Goal: Find specific page/section: Find specific page/section

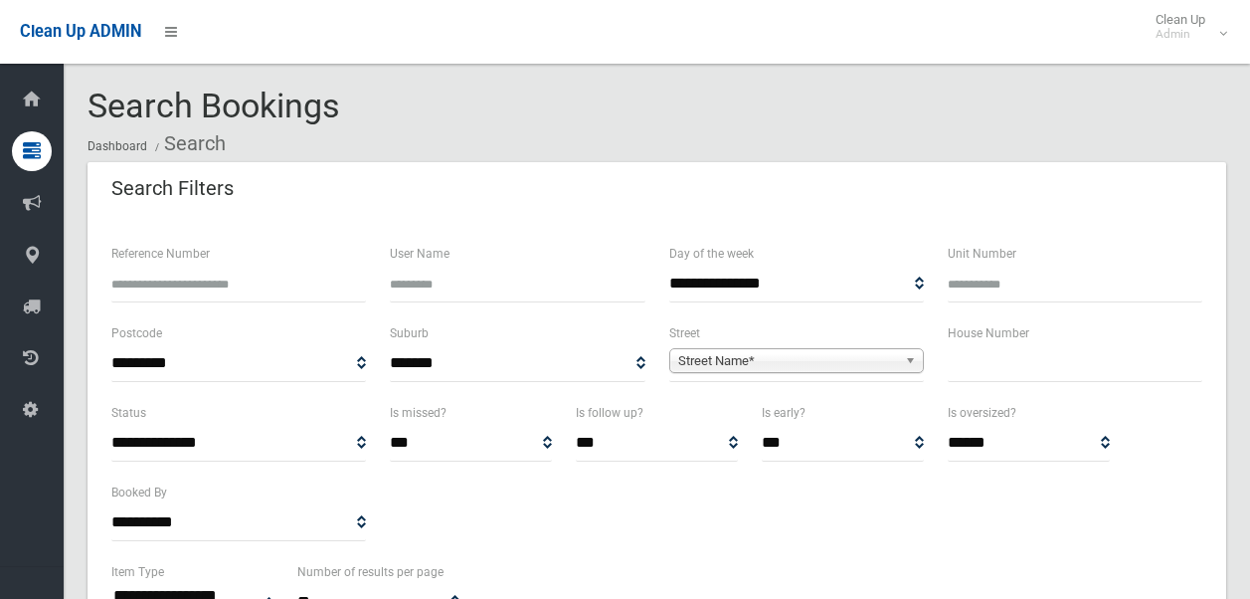
select select
drag, startPoint x: 0, startPoint y: 0, endPoint x: 797, endPoint y: 358, distance: 874.1
click at [797, 358] on span "Street Name*" at bounding box center [787, 361] width 219 height 24
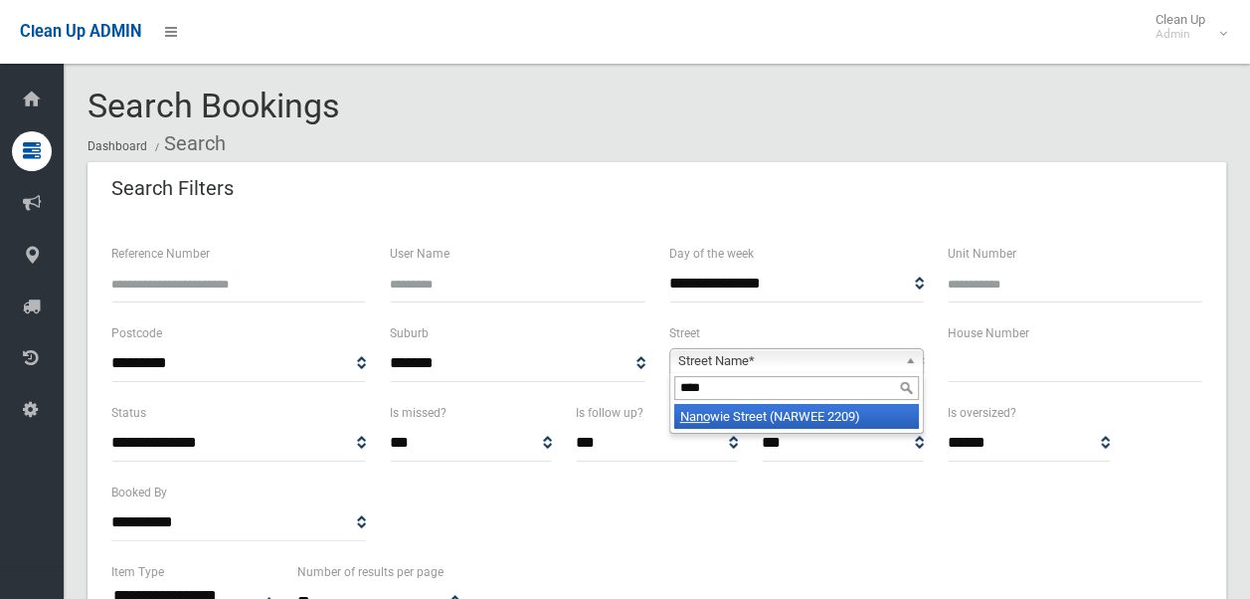
type input "****"
click at [794, 410] on li "Nano wie Street (NARWEE 2209)" at bounding box center [796, 416] width 245 height 25
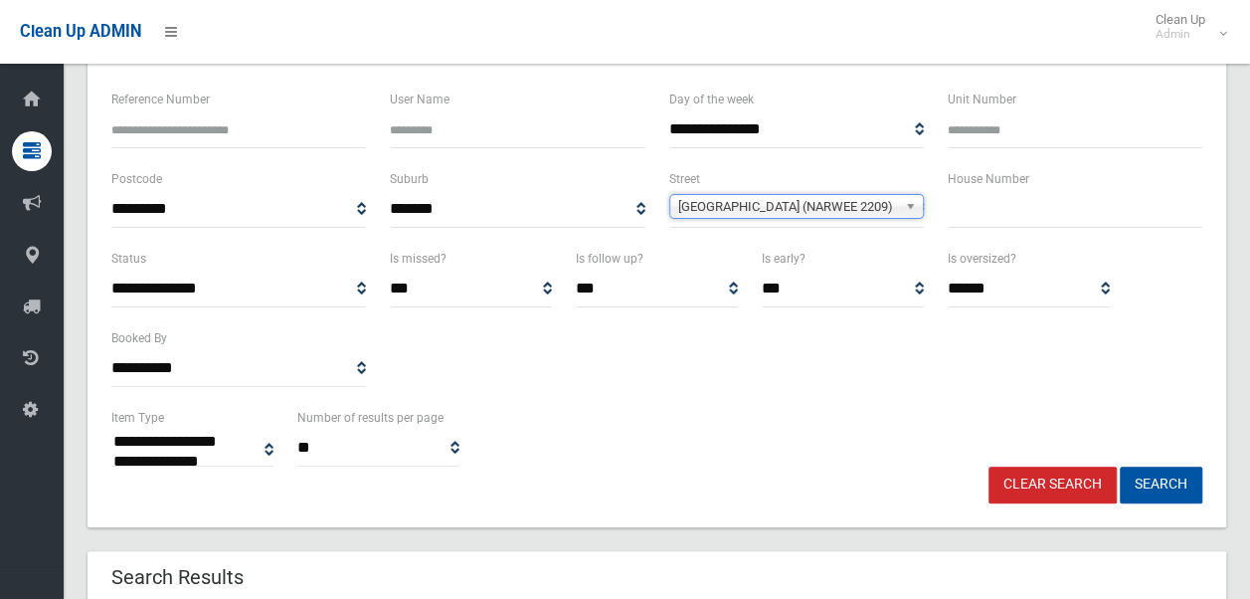
scroll to position [155, 0]
click at [1165, 479] on button "Search" at bounding box center [1161, 483] width 83 height 37
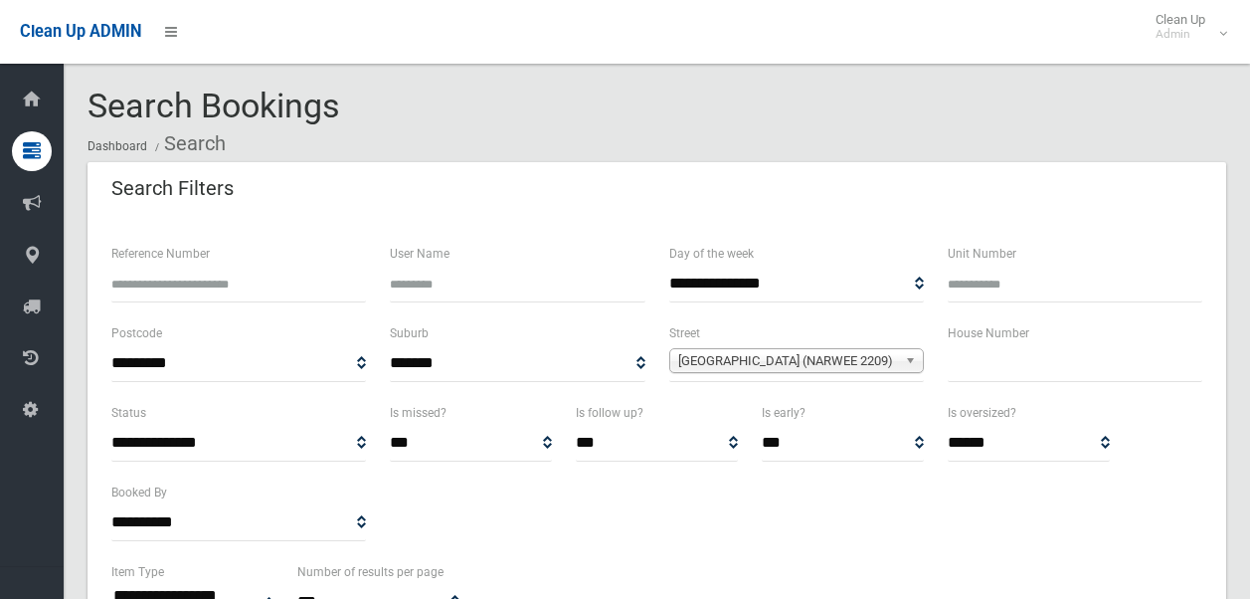
select select
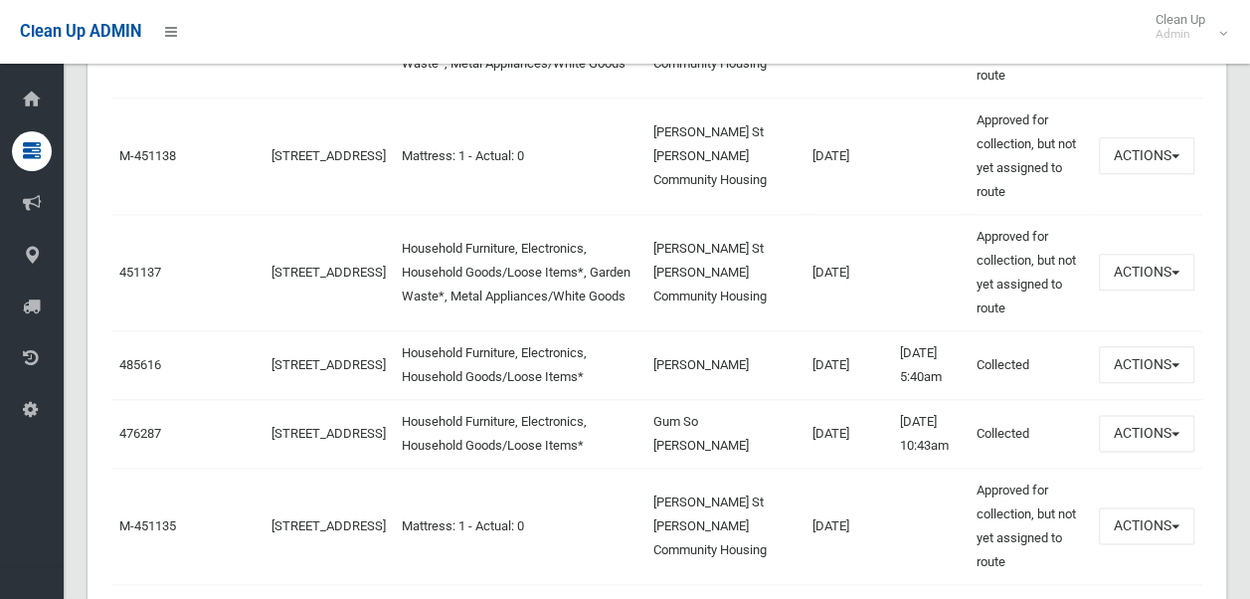
scroll to position [1013, 0]
click at [1147, 274] on button "Actions" at bounding box center [1146, 271] width 95 height 37
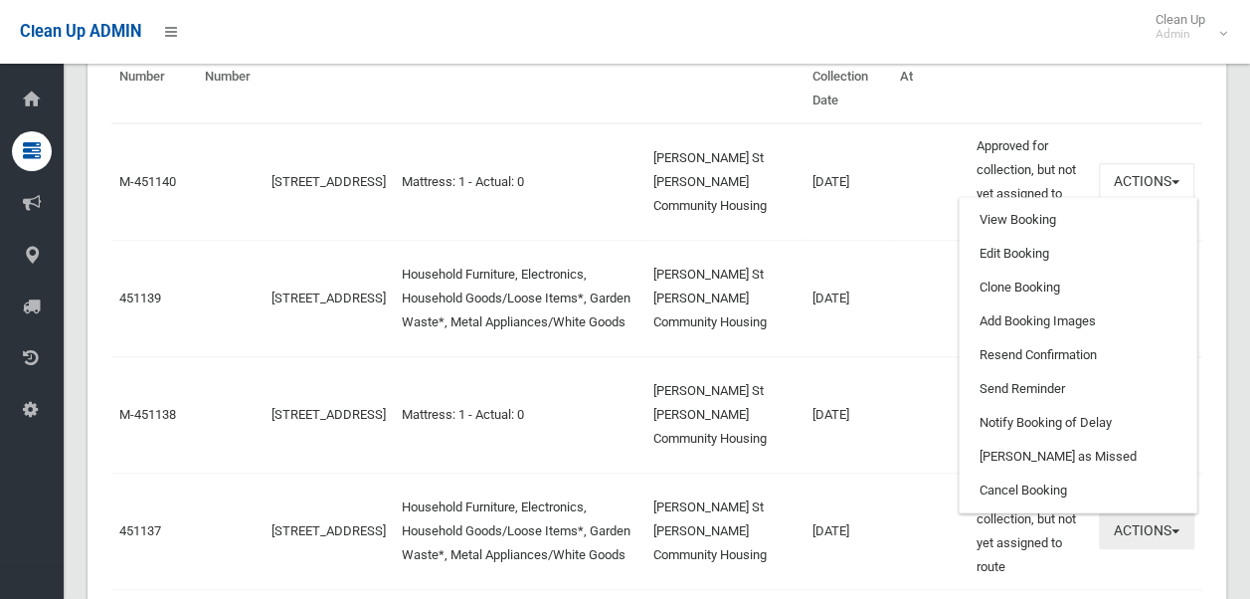
scroll to position [755, 0]
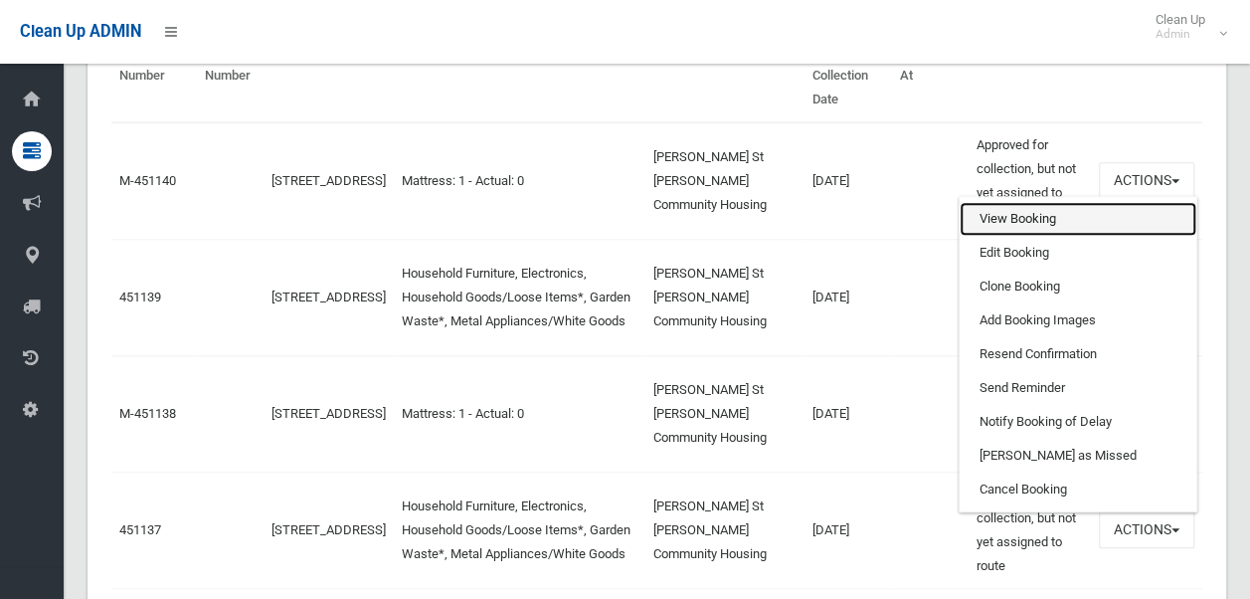
click at [1042, 223] on link "View Booking" at bounding box center [1077, 219] width 237 height 34
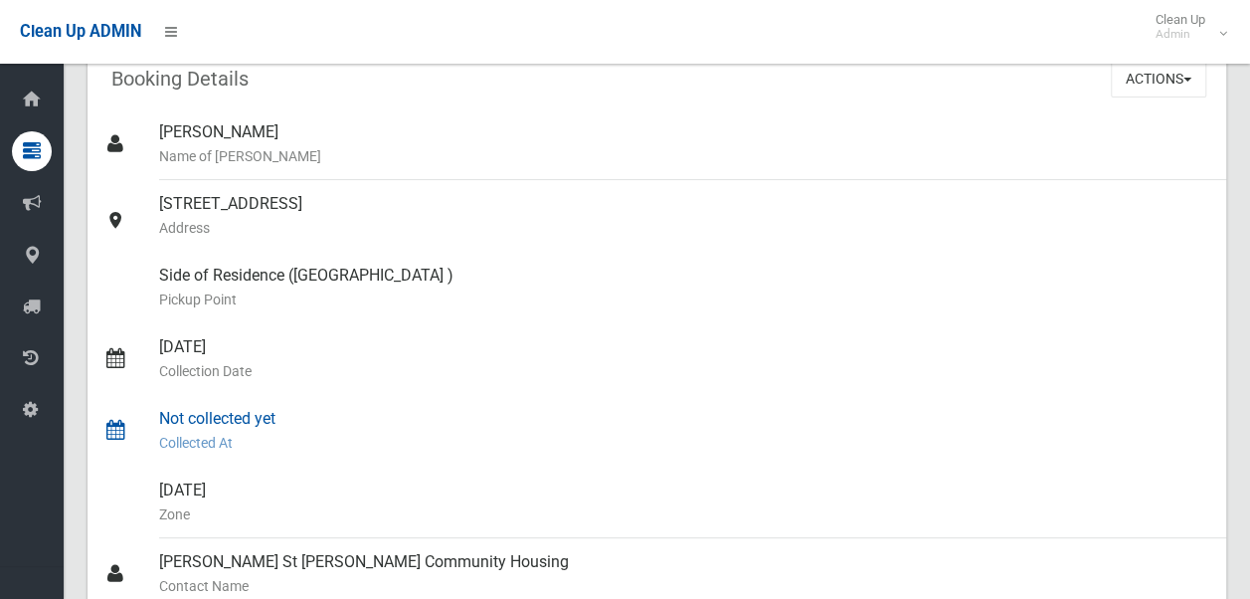
scroll to position [146, 0]
